Goal: Understand process/instructions

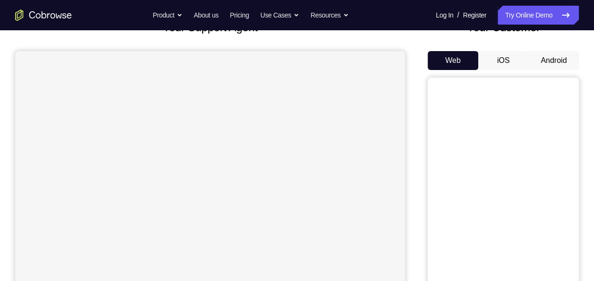
scroll to position [72, 0]
click at [556, 57] on button "Android" at bounding box center [553, 60] width 51 height 19
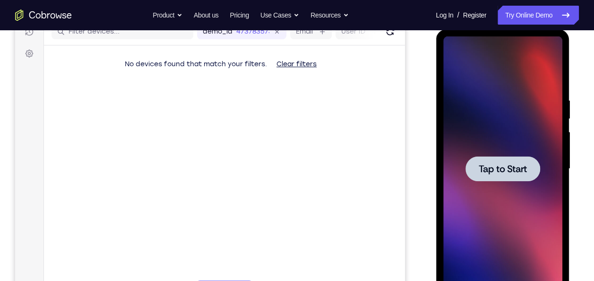
scroll to position [0, 0]
click at [480, 166] on span "Tap to Start" at bounding box center [502, 168] width 48 height 9
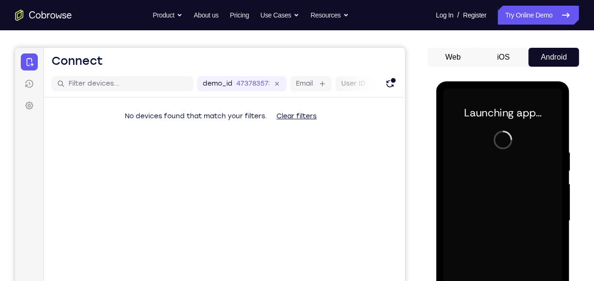
scroll to position [75, 0]
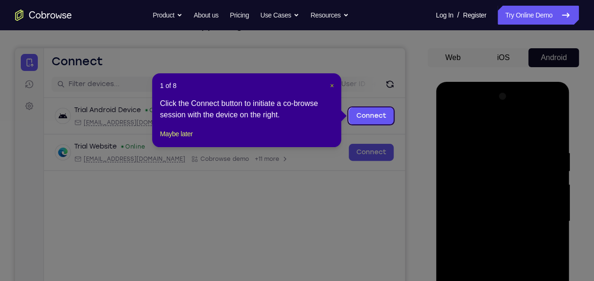
click at [332, 88] on span "×" at bounding box center [332, 86] width 4 height 8
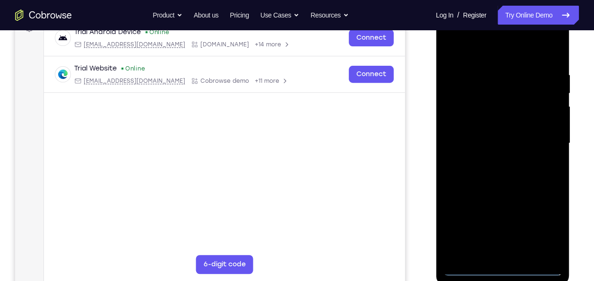
scroll to position [152, 0]
click at [498, 269] on div at bounding box center [501, 143] width 119 height 264
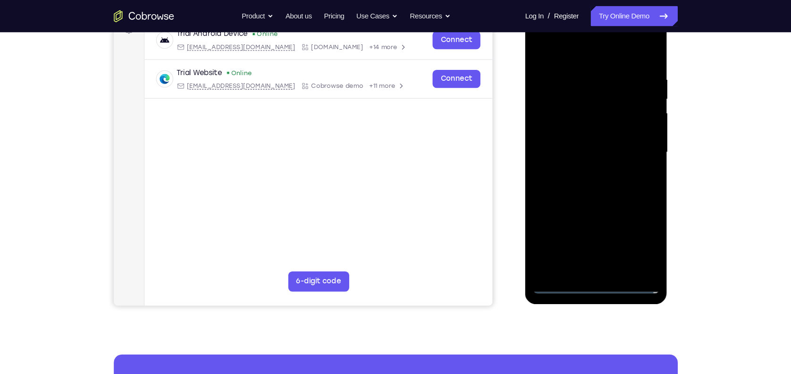
scroll to position [153, 0]
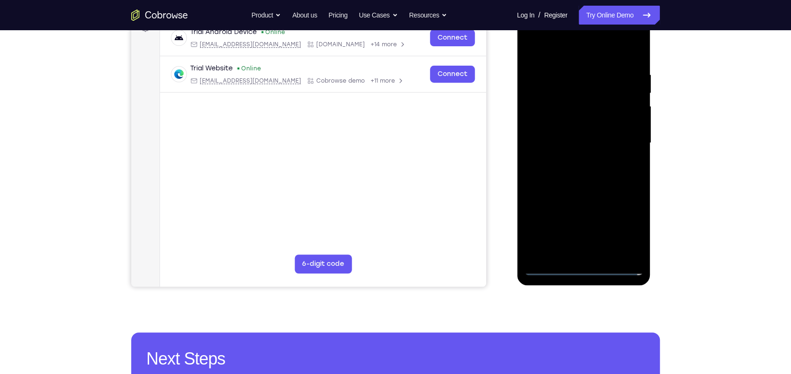
drag, startPoint x: 579, startPoint y: 0, endPoint x: 778, endPoint y: 77, distance: 213.6
click at [593, 77] on div "Your Support Agent Your Customer Web iOS Android Next Steps We’d be happy to gi…" at bounding box center [395, 189] width 791 height 623
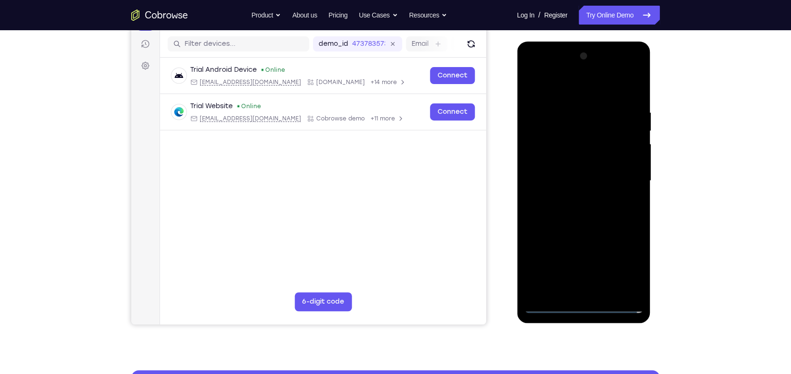
scroll to position [116, 0]
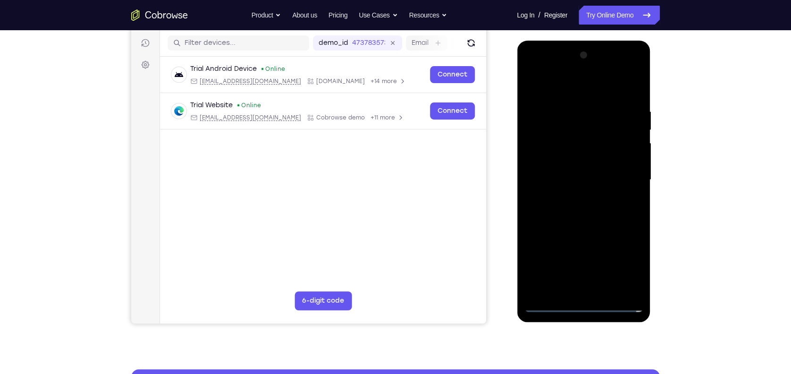
click at [593, 264] on div at bounding box center [583, 180] width 119 height 264
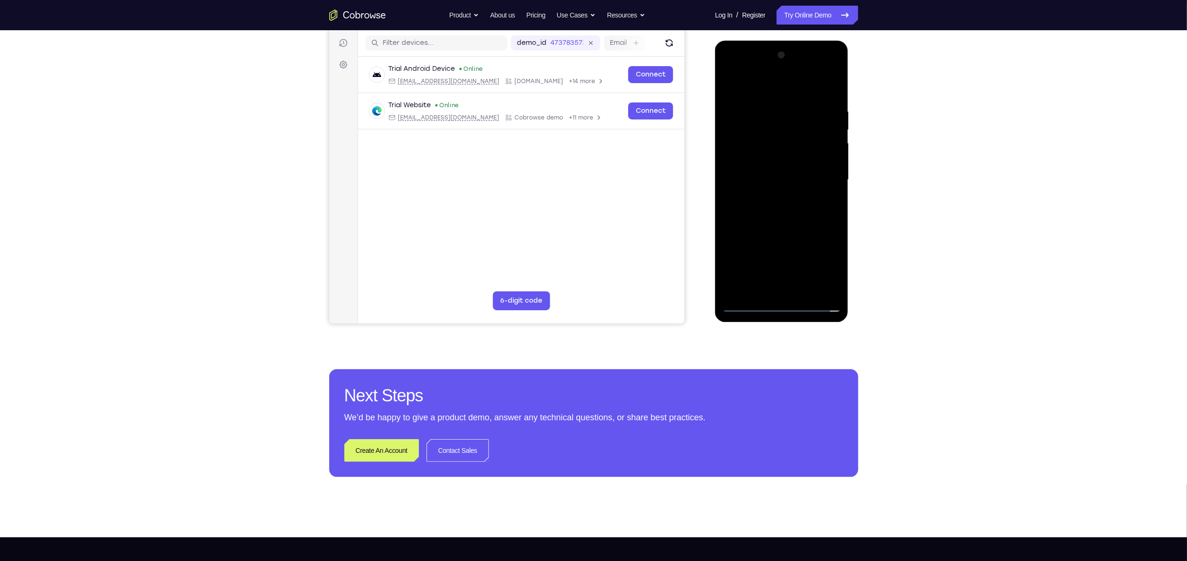
drag, startPoint x: 748, startPoint y: 0, endPoint x: 688, endPoint y: 264, distance: 271.2
click at [593, 264] on div "Your Support Agent Your Customer Web iOS Android" at bounding box center [593, 149] width 529 height 349
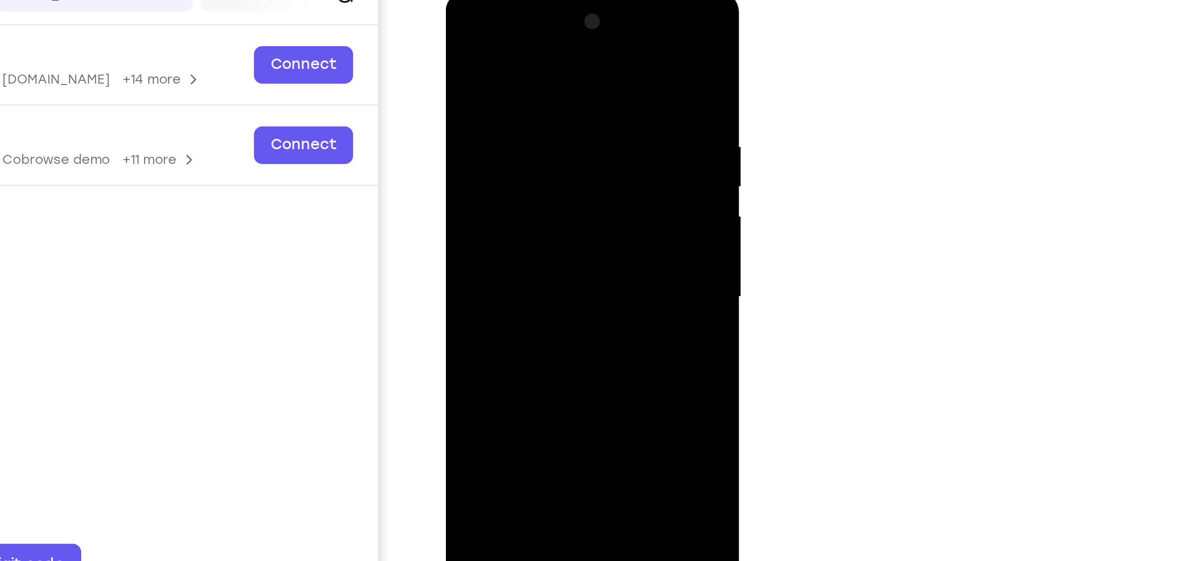
click at [471, 22] on div at bounding box center [512, 129] width 119 height 264
click at [552, 123] on div at bounding box center [512, 129] width 119 height 264
click at [505, 146] on div at bounding box center [512, 129] width 119 height 264
click at [496, 119] on div at bounding box center [512, 129] width 119 height 264
click at [495, 143] on div at bounding box center [512, 129] width 119 height 264
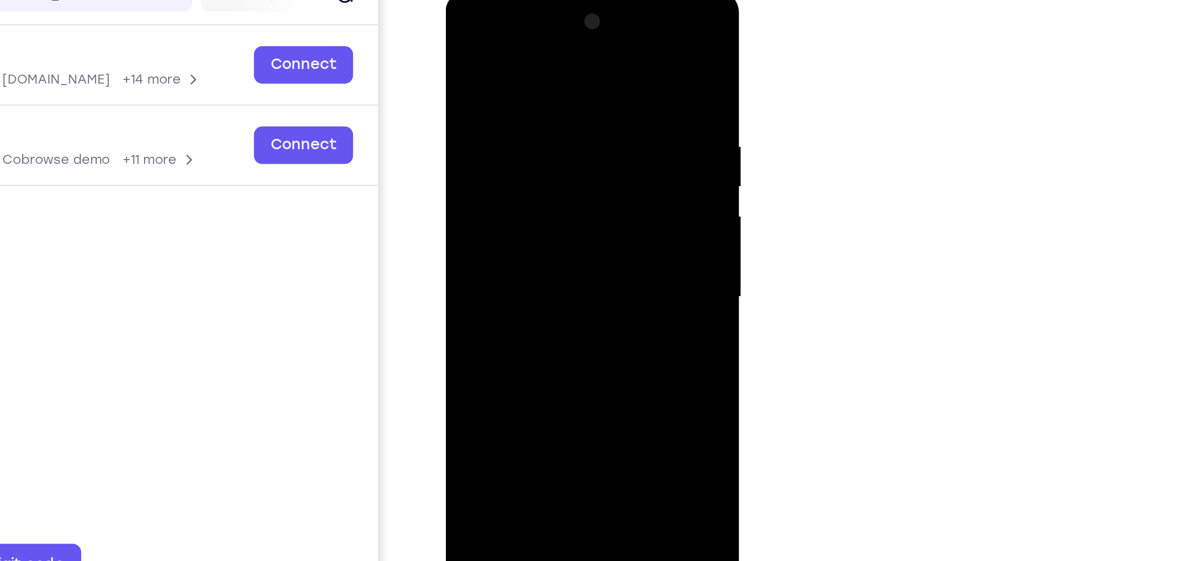
click at [502, 127] on div at bounding box center [512, 129] width 119 height 264
click at [508, 162] on div at bounding box center [512, 129] width 119 height 264
click at [510, 157] on div at bounding box center [512, 129] width 119 height 264
click at [512, 154] on div at bounding box center [512, 129] width 119 height 264
click at [510, 140] on div at bounding box center [512, 129] width 119 height 264
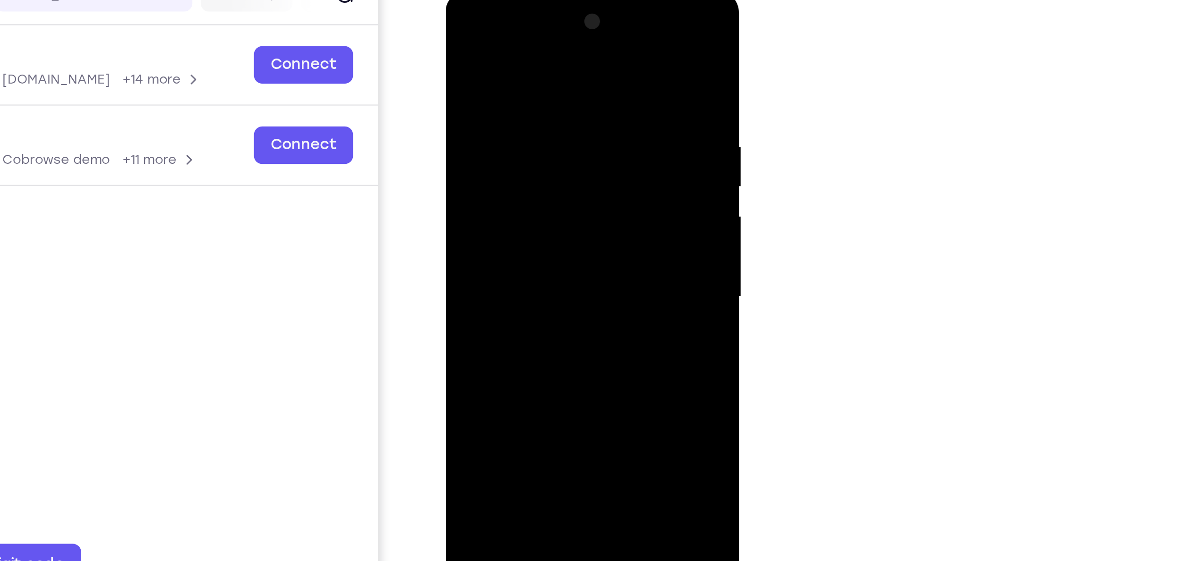
click at [509, 128] on div at bounding box center [512, 129] width 119 height 264
click at [511, 160] on div at bounding box center [512, 129] width 119 height 264
click at [501, 142] on div at bounding box center [512, 129] width 119 height 264
click at [500, 128] on div at bounding box center [512, 129] width 119 height 264
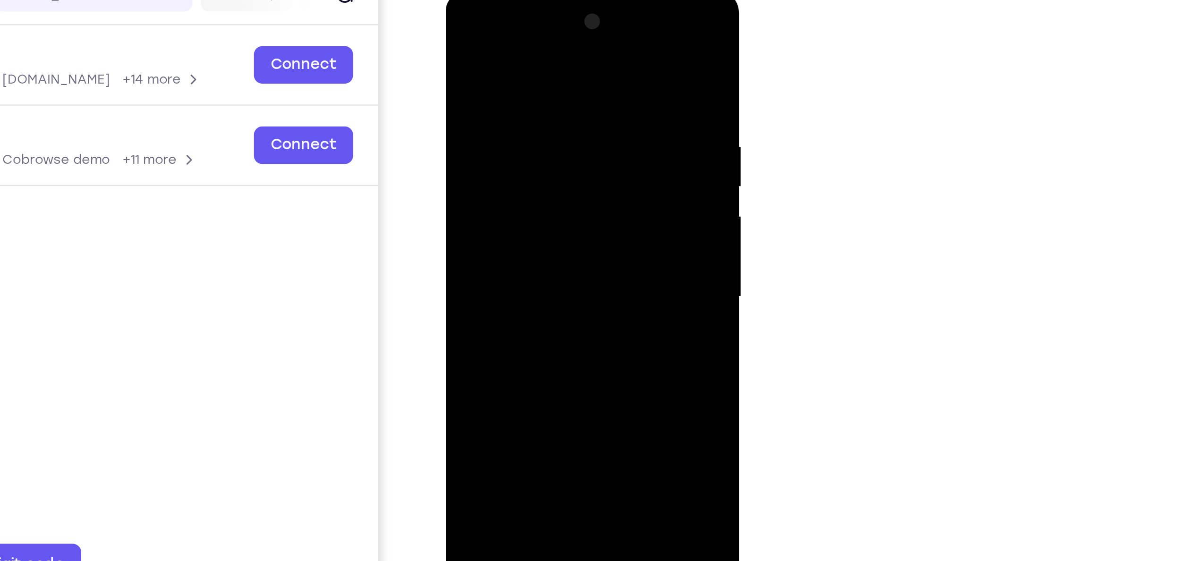
click at [502, 159] on div at bounding box center [512, 129] width 119 height 264
click at [504, 140] on div at bounding box center [512, 129] width 119 height 264
click at [504, 126] on div at bounding box center [512, 129] width 119 height 264
click at [506, 159] on div at bounding box center [512, 129] width 119 height 264
click at [506, 145] on div at bounding box center [512, 129] width 119 height 264
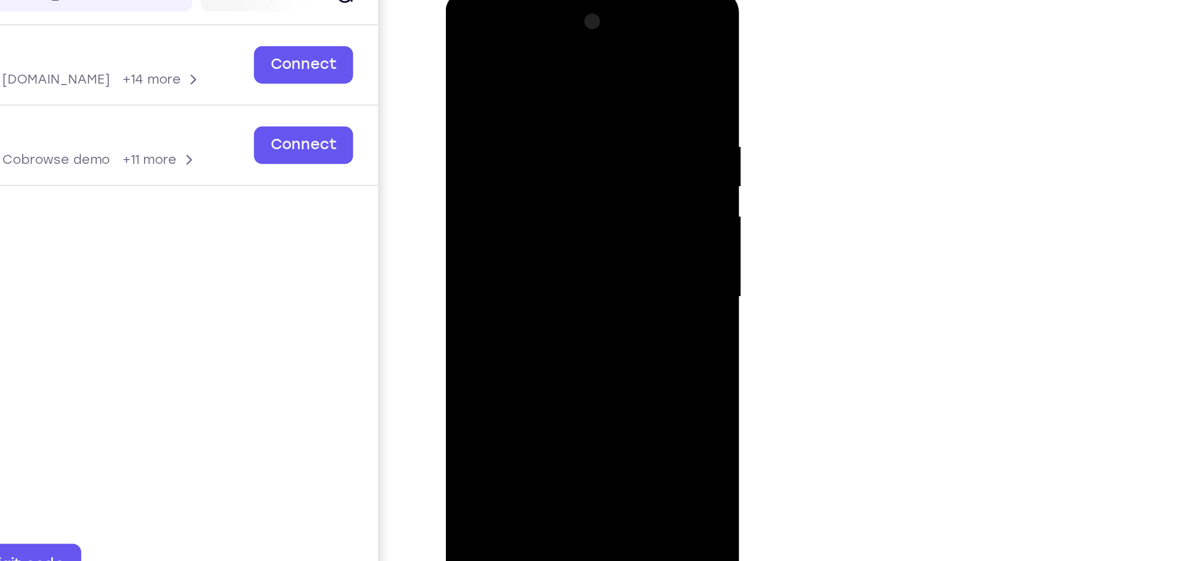
click at [505, 128] on div at bounding box center [512, 129] width 119 height 264
click at [510, 162] on div at bounding box center [512, 129] width 119 height 264
click at [510, 159] on div at bounding box center [512, 129] width 119 height 264
click at [510, 143] on div at bounding box center [512, 129] width 119 height 264
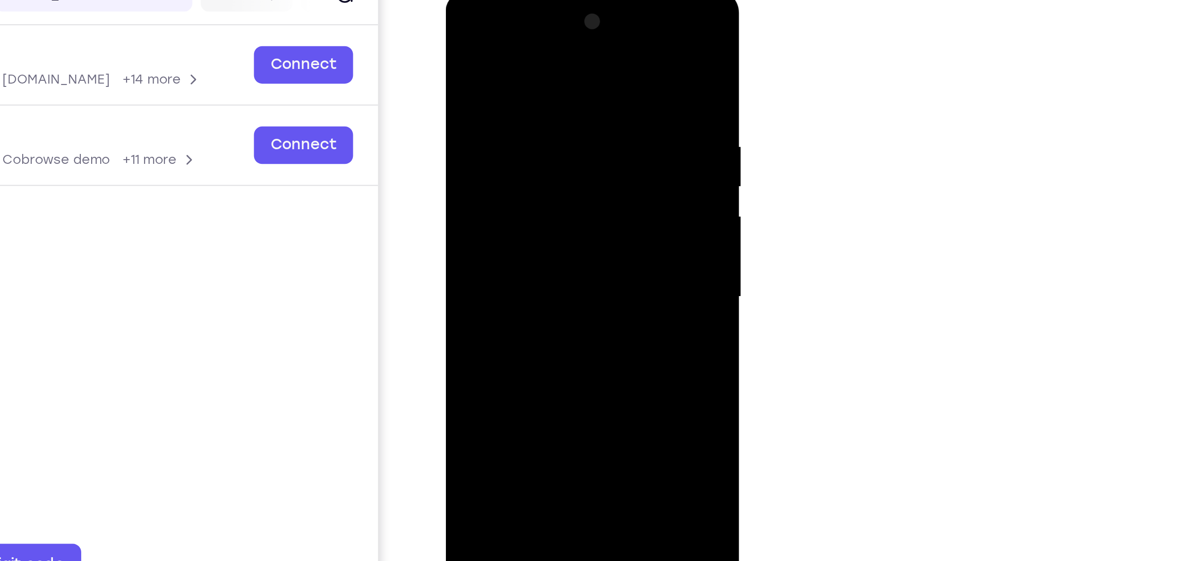
click at [508, 128] on div at bounding box center [512, 129] width 119 height 264
click at [511, 156] on div at bounding box center [512, 129] width 119 height 264
click at [552, 15] on div at bounding box center [512, 129] width 119 height 264
click at [508, 36] on div at bounding box center [512, 129] width 119 height 264
click at [477, 101] on div at bounding box center [512, 129] width 119 height 264
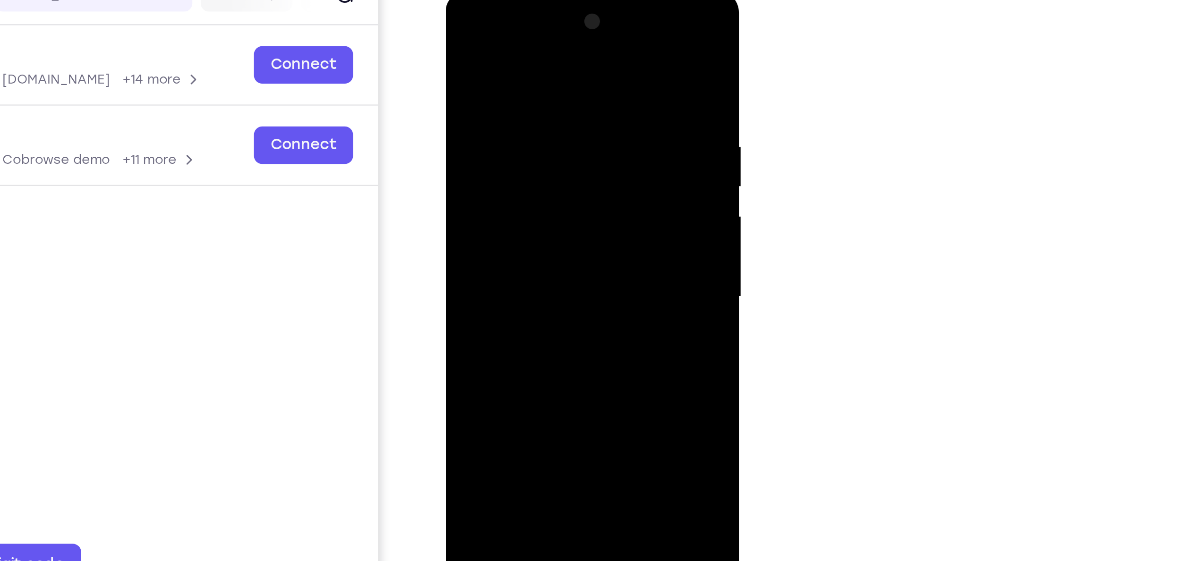
click at [497, 125] on div at bounding box center [512, 129] width 119 height 264
click at [516, 122] on div at bounding box center [512, 129] width 119 height 264
click at [514, 136] on div at bounding box center [512, 129] width 119 height 264
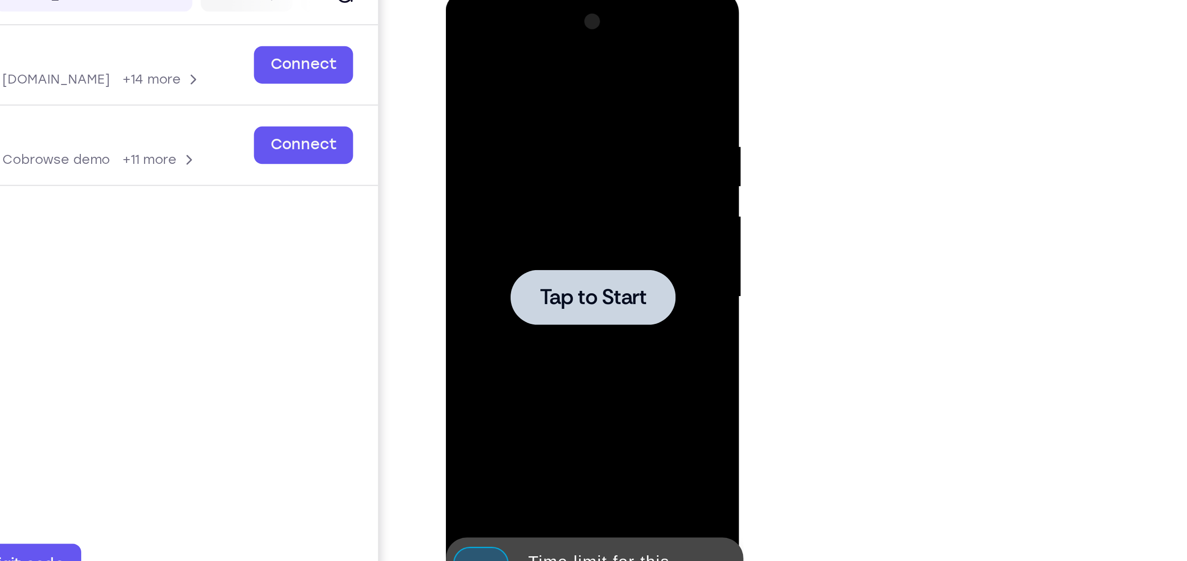
click at [510, 118] on div at bounding box center [512, 128] width 75 height 25
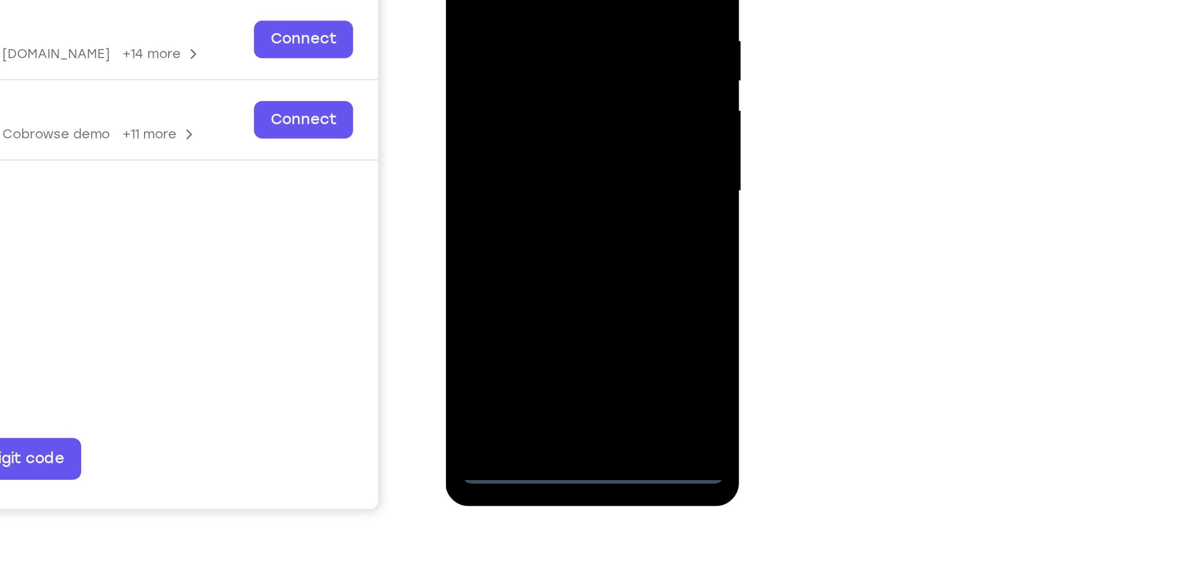
click at [515, 149] on div at bounding box center [512, 23] width 119 height 264
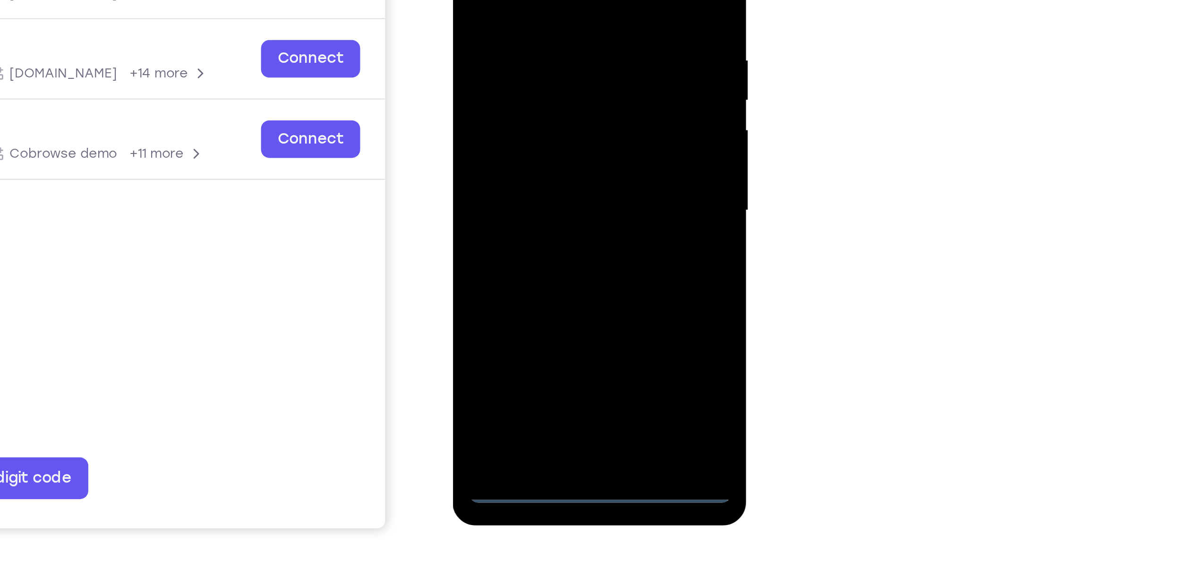
click at [556, 128] on div at bounding box center [518, 43] width 119 height 264
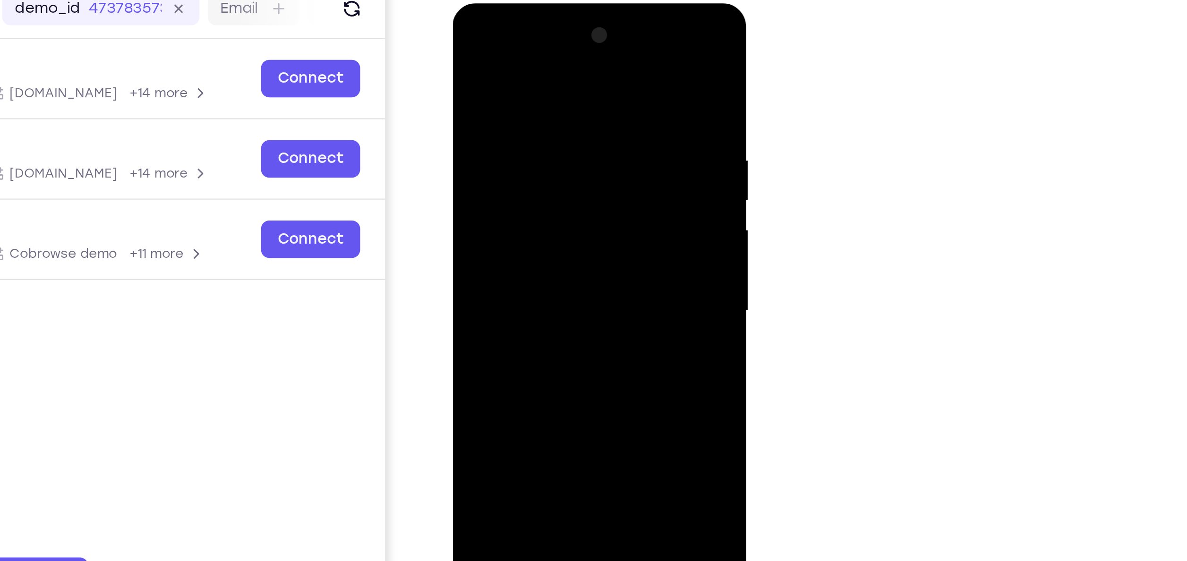
click at [518, 47] on div at bounding box center [518, 142] width 119 height 264
click at [484, 115] on div at bounding box center [518, 142] width 119 height 264
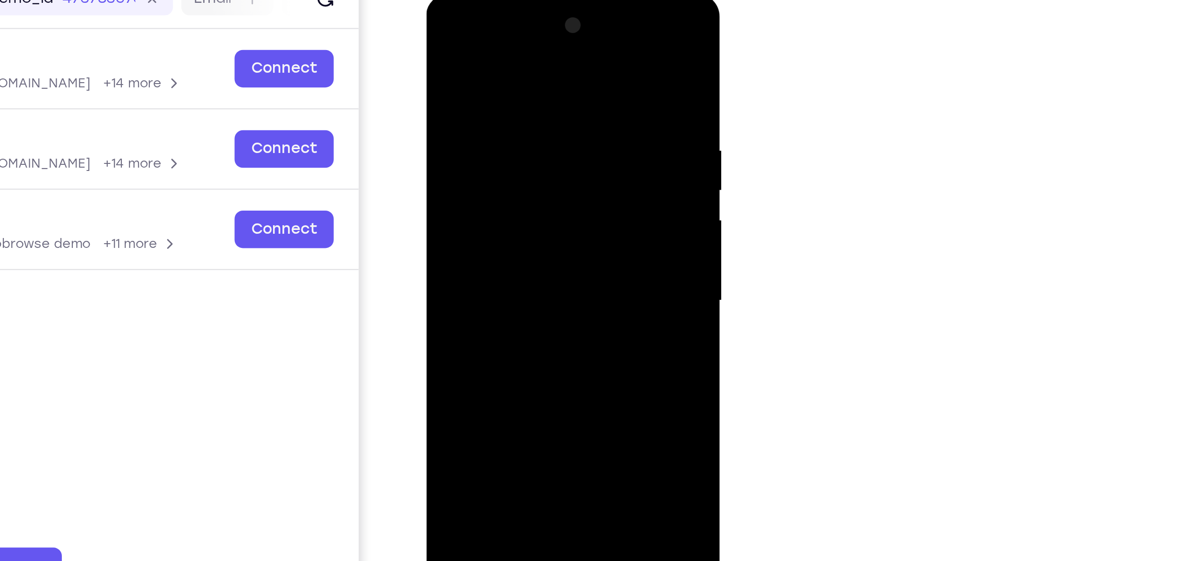
click at [489, 139] on div at bounding box center [492, 133] width 119 height 264
click at [493, 162] on div at bounding box center [492, 133] width 119 height 264
click at [494, 115] on div at bounding box center [492, 133] width 119 height 264
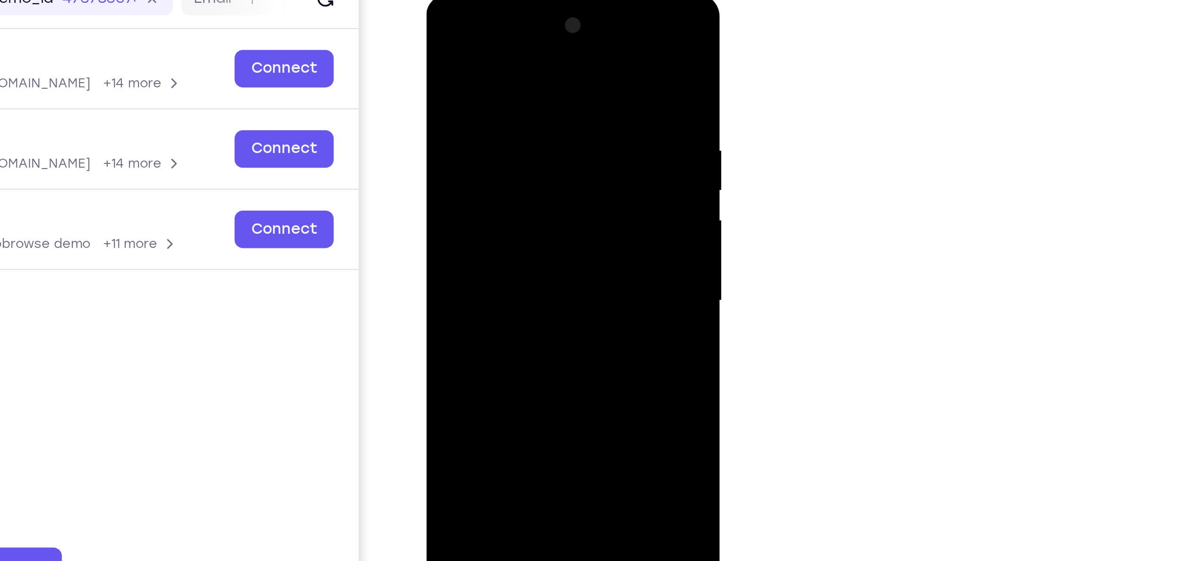
click at [493, 123] on div at bounding box center [492, 133] width 119 height 264
click at [487, 142] on div at bounding box center [492, 133] width 119 height 264
click at [496, 176] on div at bounding box center [492, 133] width 119 height 264
click at [487, 176] on div at bounding box center [492, 133] width 119 height 264
click at [539, 102] on div at bounding box center [492, 133] width 119 height 264
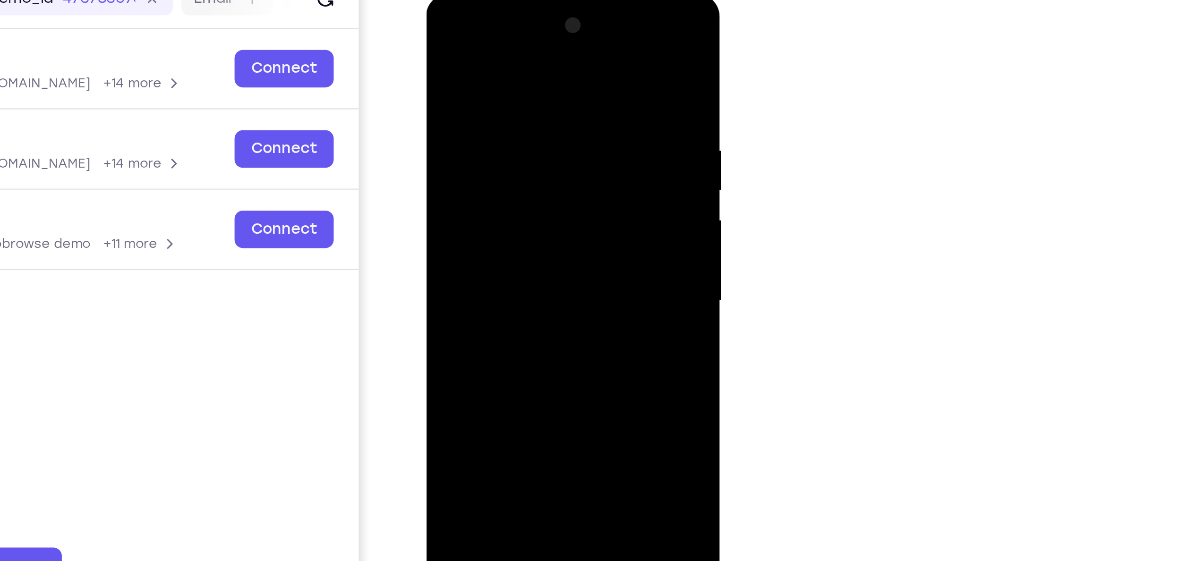
click at [541, 104] on div at bounding box center [492, 133] width 119 height 264
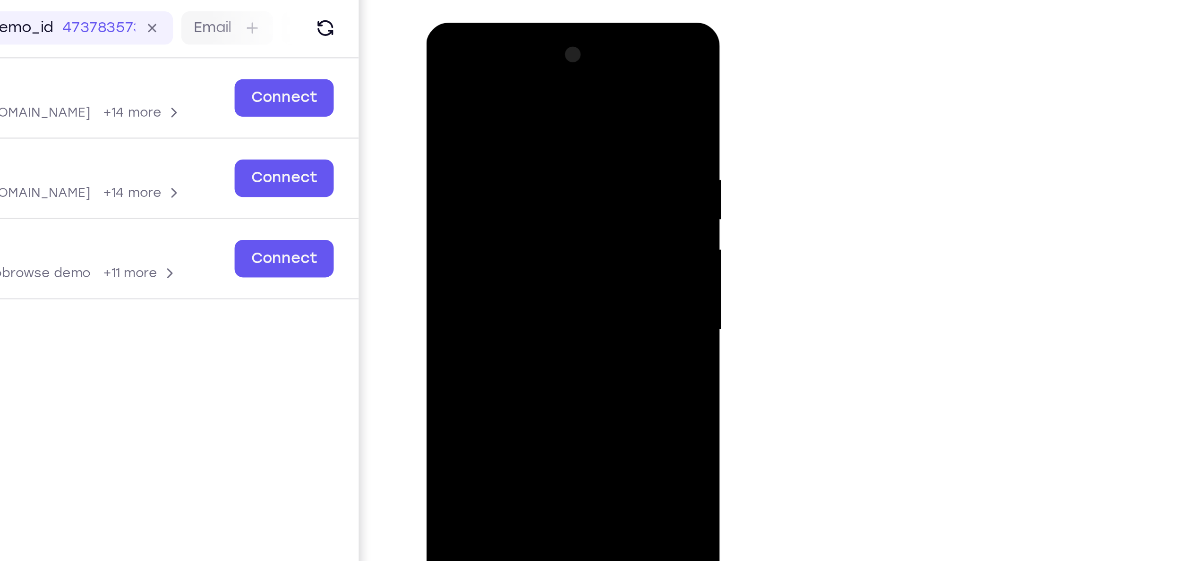
click at [513, 141] on div at bounding box center [492, 162] width 119 height 264
click at [514, 96] on div at bounding box center [492, 162] width 119 height 264
click at [516, 69] on div at bounding box center [492, 162] width 119 height 264
click at [494, 86] on div at bounding box center [492, 162] width 119 height 264
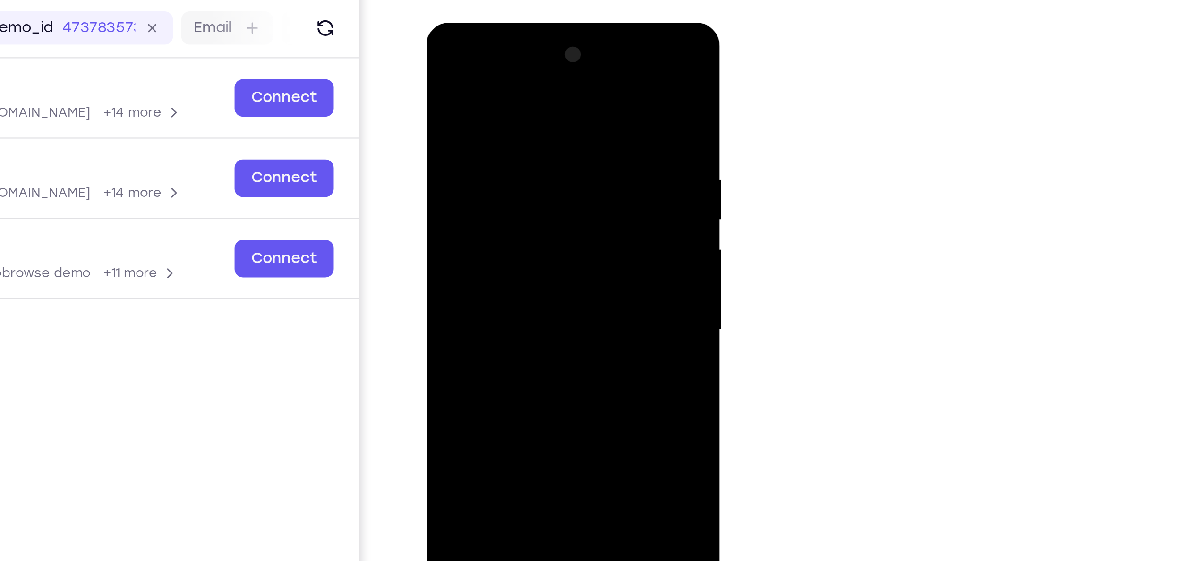
click at [443, 70] on div at bounding box center [492, 162] width 119 height 264
click at [457, 176] on div at bounding box center [492, 162] width 119 height 264
click at [474, 204] on div at bounding box center [492, 162] width 119 height 264
click at [515, 135] on div at bounding box center [492, 162] width 119 height 264
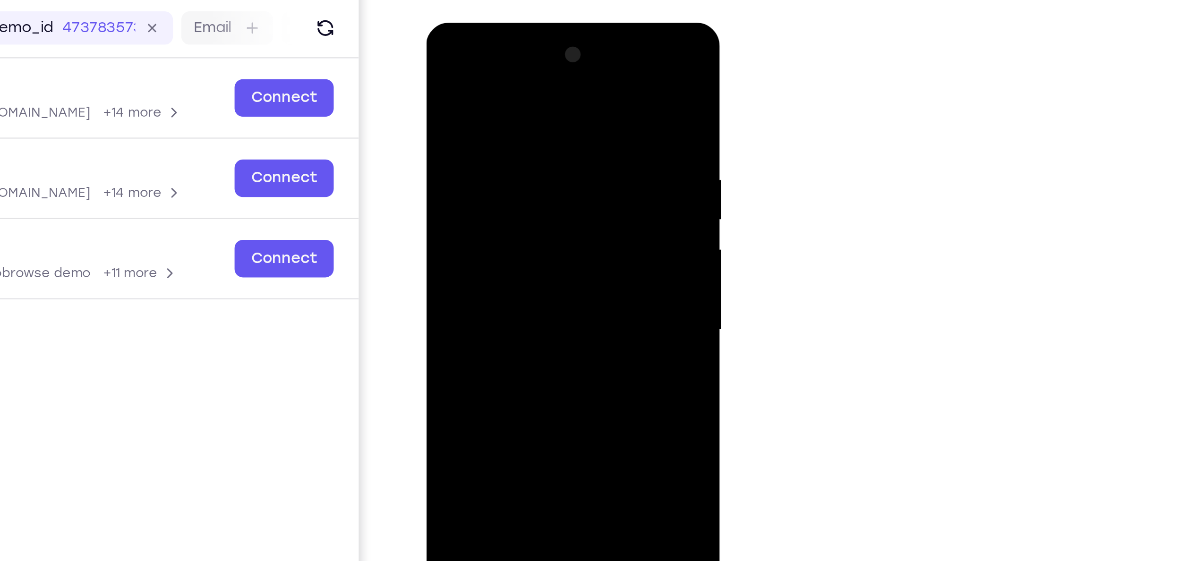
click at [515, 135] on div at bounding box center [492, 162] width 119 height 264
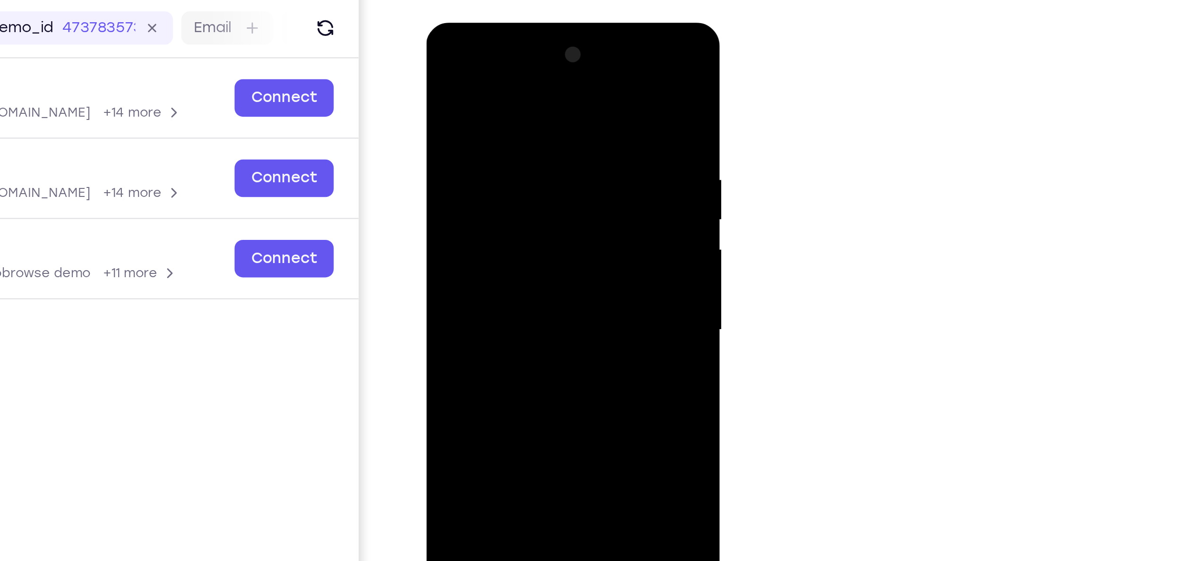
click at [515, 135] on div at bounding box center [492, 162] width 119 height 264
click at [543, 137] on div at bounding box center [492, 162] width 119 height 264
click at [540, 136] on div at bounding box center [492, 162] width 119 height 264
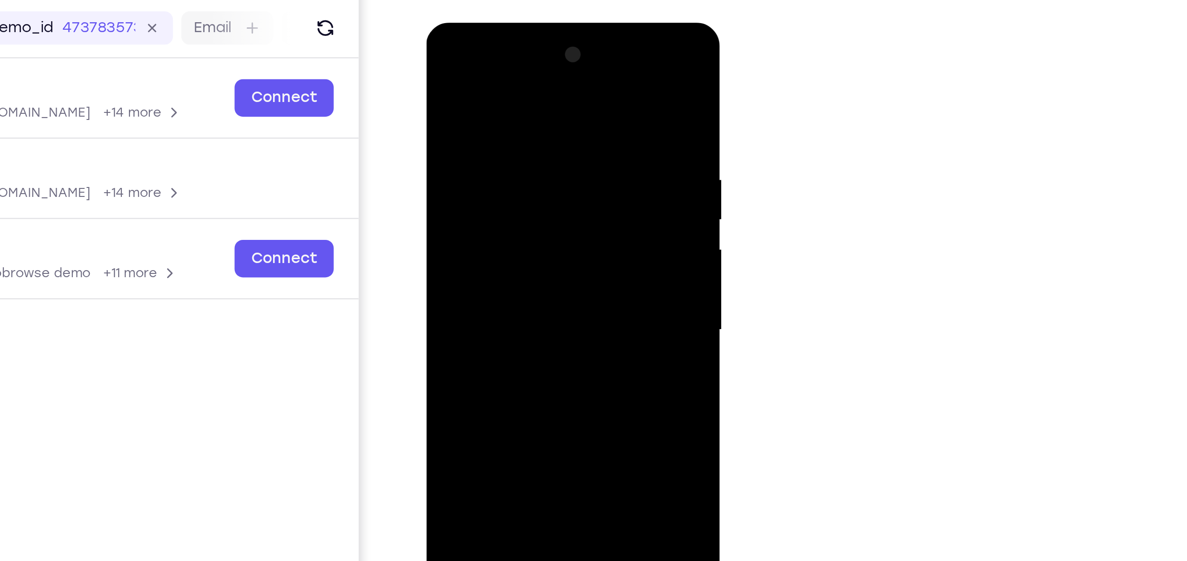
click at [540, 136] on div at bounding box center [492, 162] width 119 height 264
click at [441, 71] on div at bounding box center [492, 162] width 119 height 264
click at [443, 68] on div at bounding box center [492, 162] width 119 height 264
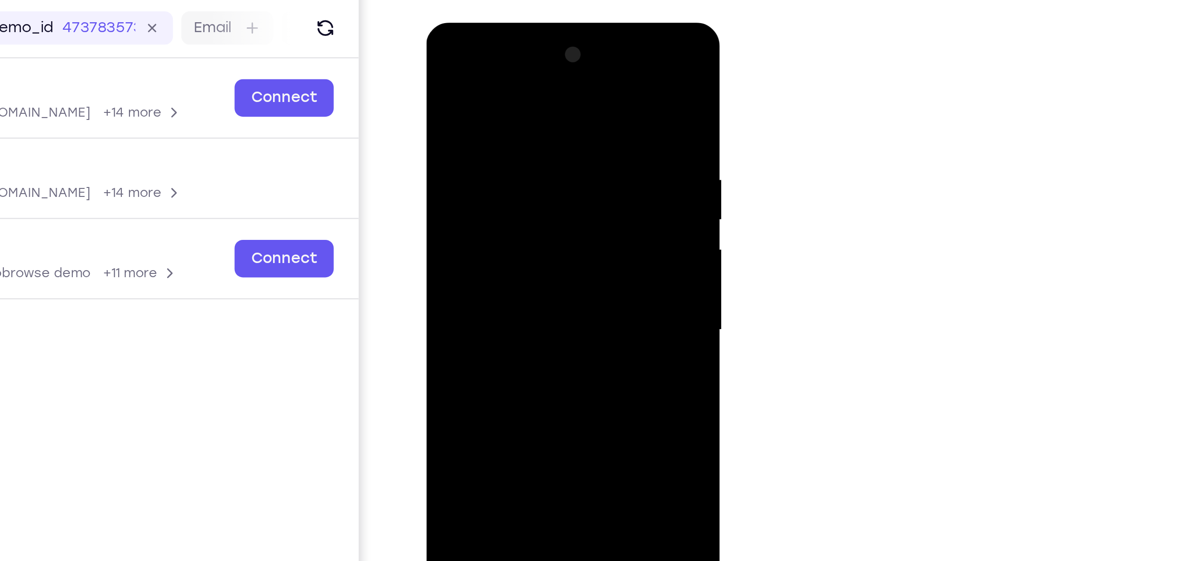
click at [508, 187] on div at bounding box center [492, 162] width 119 height 264
click at [531, 50] on div at bounding box center [492, 162] width 119 height 264
click at [452, 49] on div at bounding box center [492, 162] width 119 height 264
click at [529, 161] on div at bounding box center [492, 162] width 119 height 264
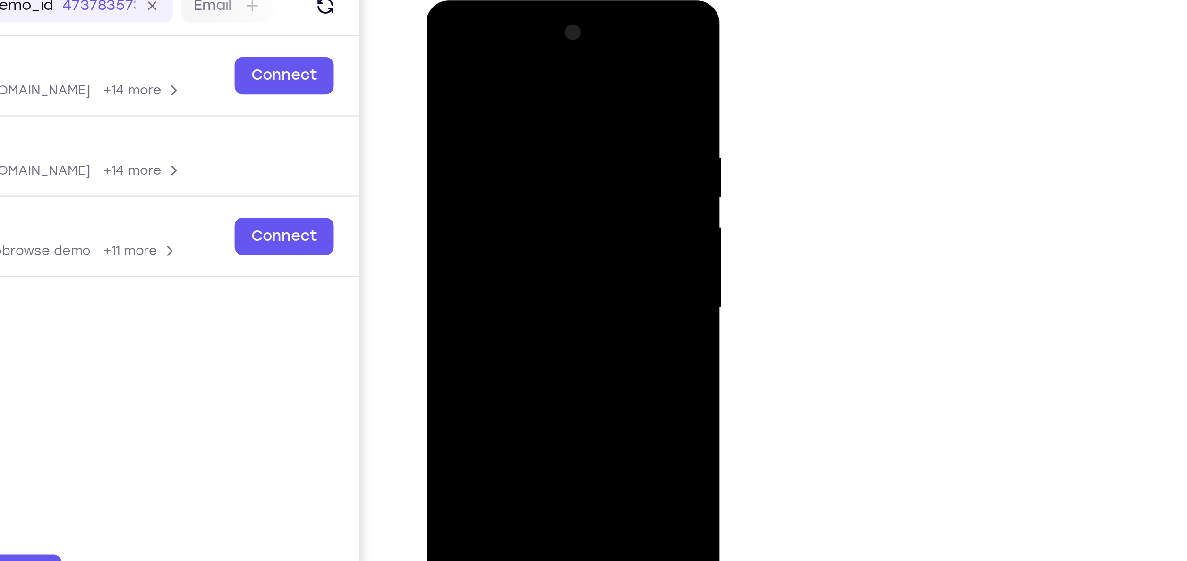
click at [485, 157] on div at bounding box center [492, 140] width 119 height 264
click at [482, 132] on div at bounding box center [492, 140] width 119 height 264
click at [481, 99] on div at bounding box center [492, 140] width 119 height 264
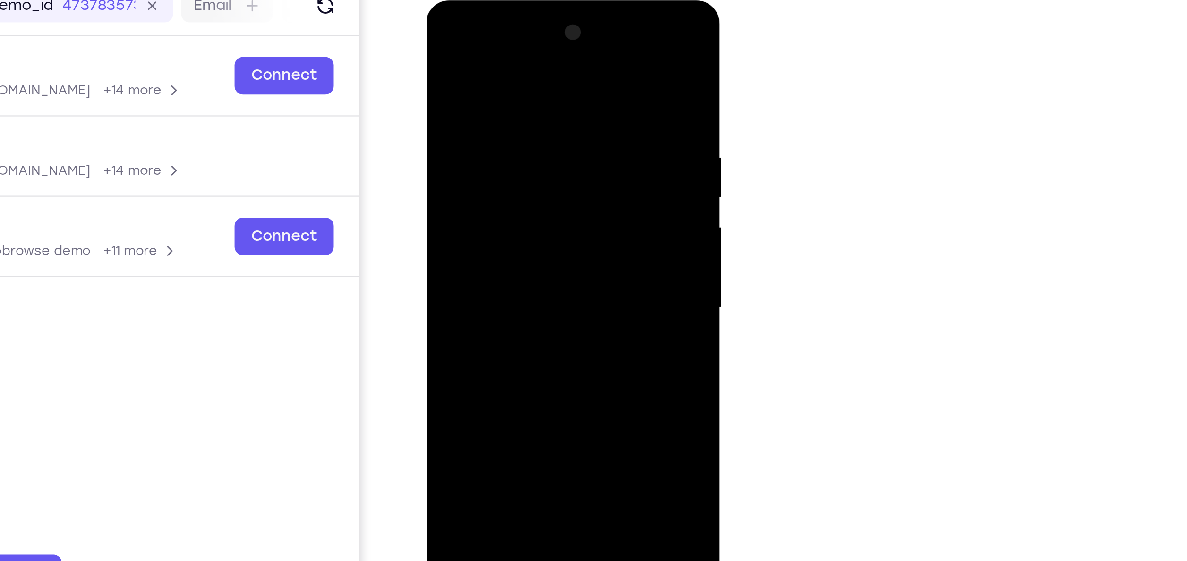
click at [481, 99] on div at bounding box center [492, 140] width 119 height 264
click at [495, 177] on div at bounding box center [492, 140] width 119 height 264
click at [493, 120] on div at bounding box center [492, 140] width 119 height 264
click at [488, 136] on div at bounding box center [492, 140] width 119 height 264
click at [482, 167] on div at bounding box center [492, 140] width 119 height 264
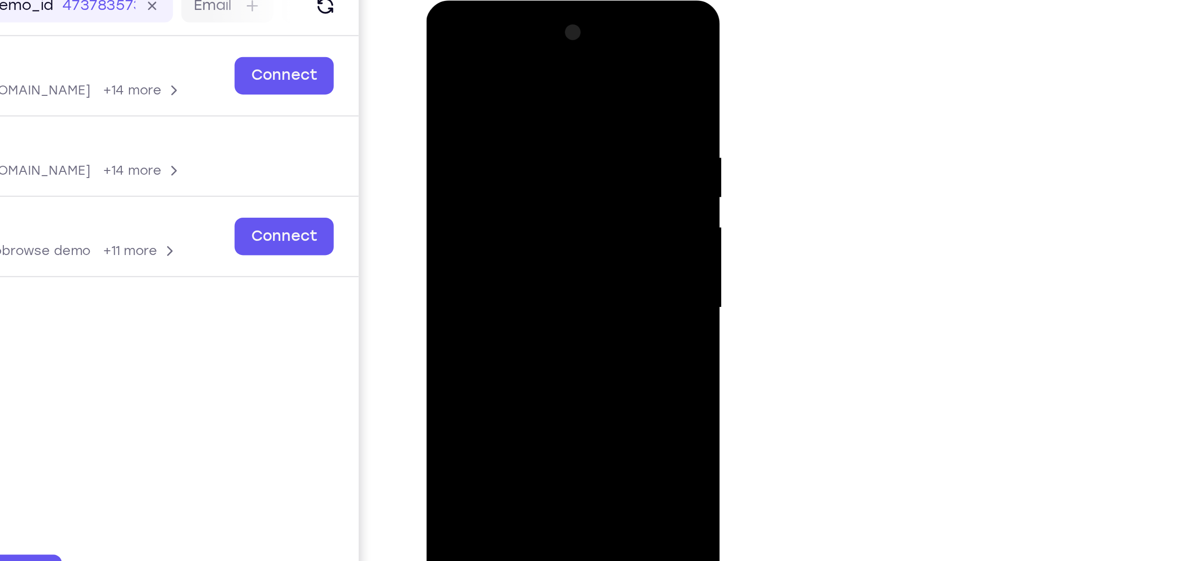
click at [482, 167] on div at bounding box center [492, 140] width 119 height 264
click at [493, 164] on div at bounding box center [492, 140] width 119 height 264
click at [516, 48] on div at bounding box center [492, 140] width 119 height 264
click at [507, 61] on div at bounding box center [492, 140] width 119 height 264
click at [531, 30] on div at bounding box center [492, 140] width 119 height 264
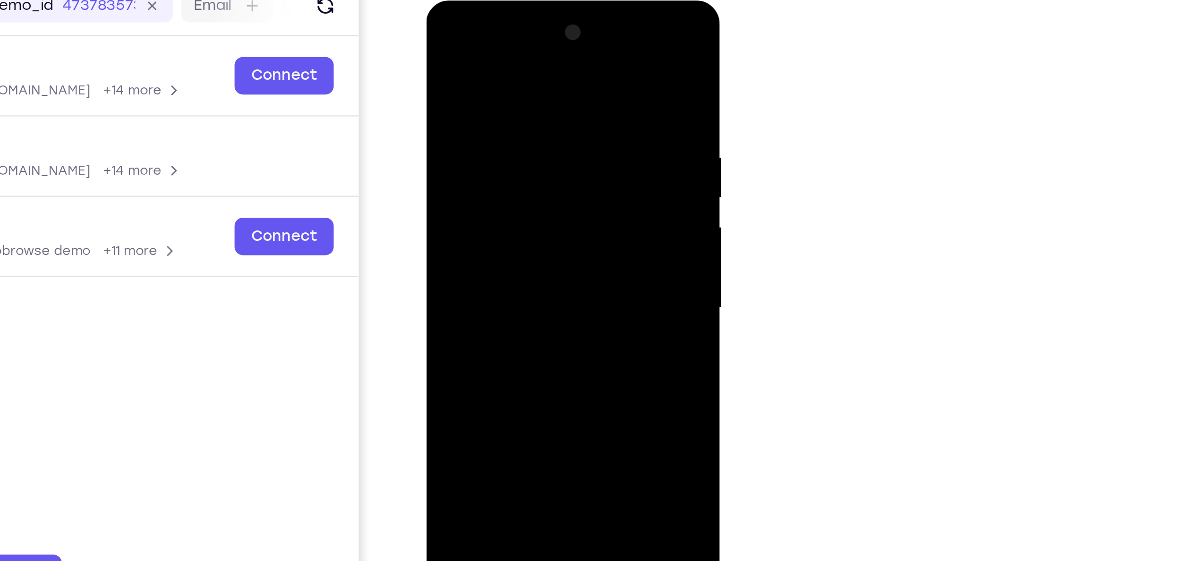
click at [546, 47] on div at bounding box center [492, 140] width 119 height 264
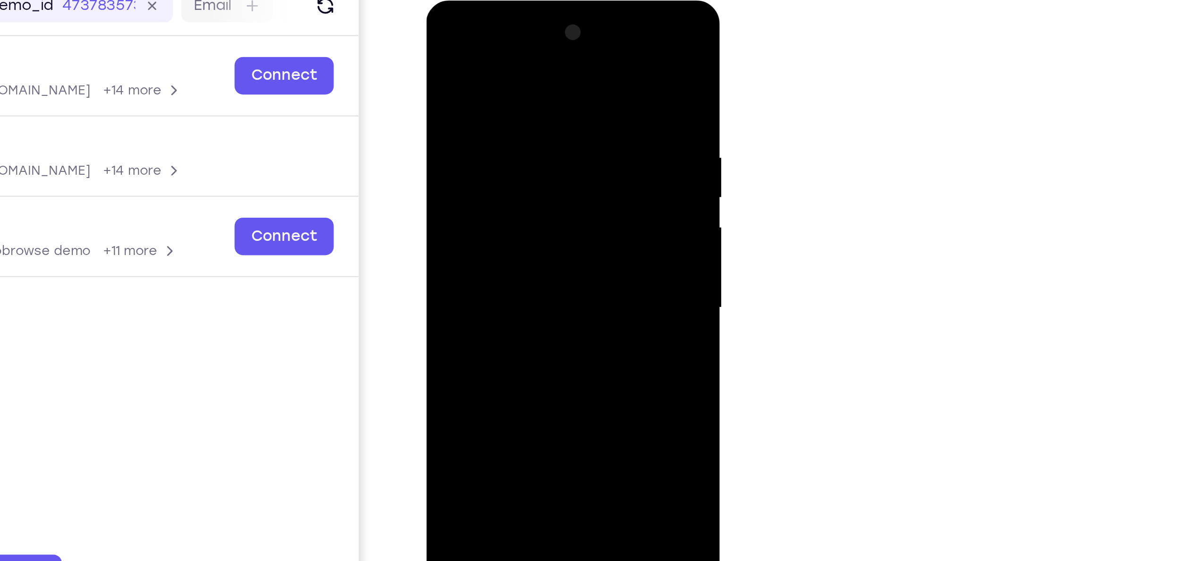
click at [546, 64] on div at bounding box center [492, 140] width 119 height 264
click at [545, 47] on div at bounding box center [492, 140] width 119 height 264
